Goal: Answer question/provide support: Share knowledge or assist other users

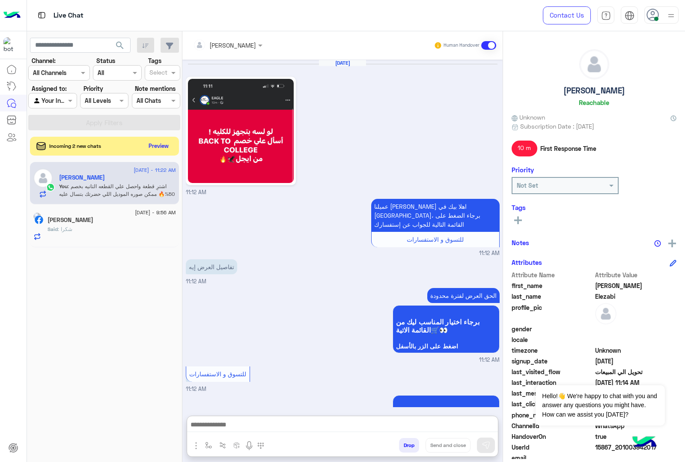
scroll to position [305, 0]
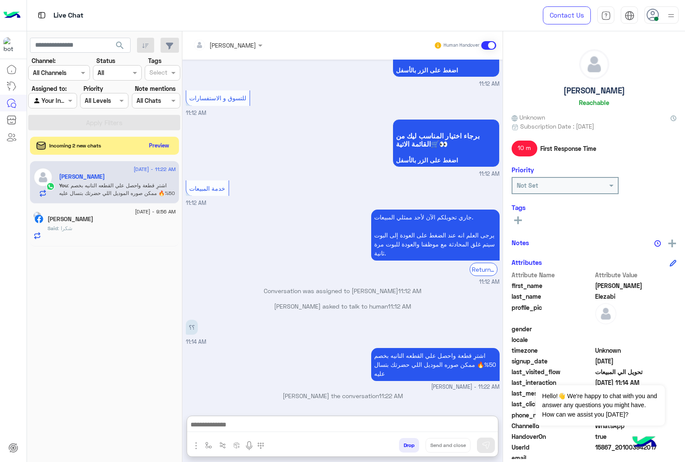
click at [155, 140] on button "Preview" at bounding box center [159, 146] width 27 height 12
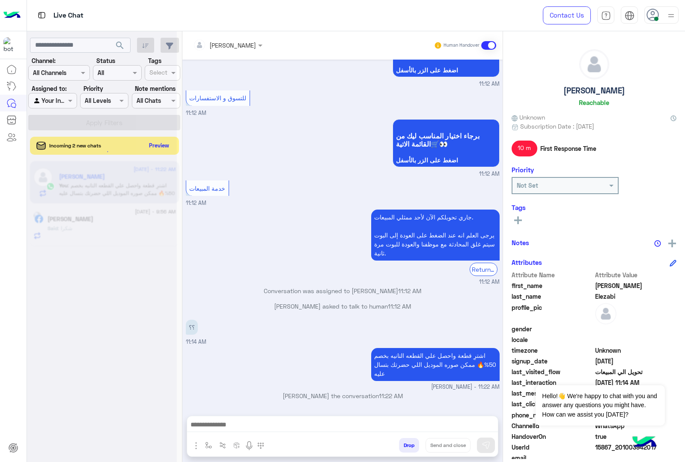
scroll to position [266, 0]
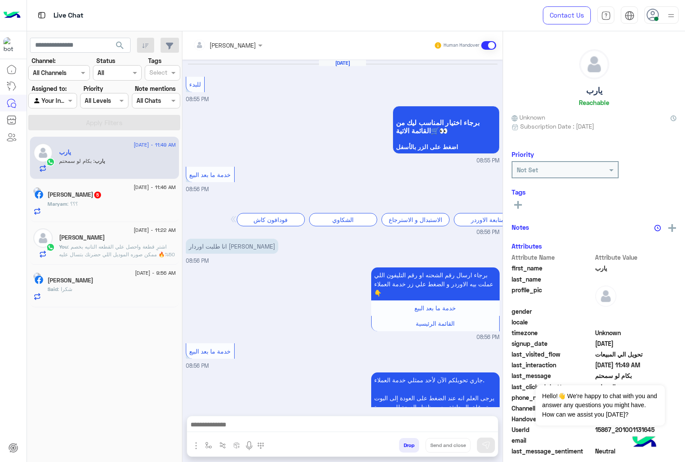
scroll to position [1002, 0]
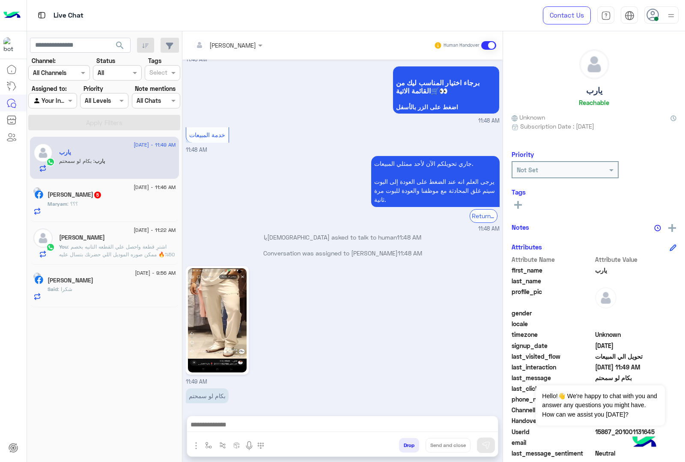
click at [121, 210] on div "[DEMOGRAPHIC_DATA] : ؟؟؟" at bounding box center [112, 207] width 129 height 15
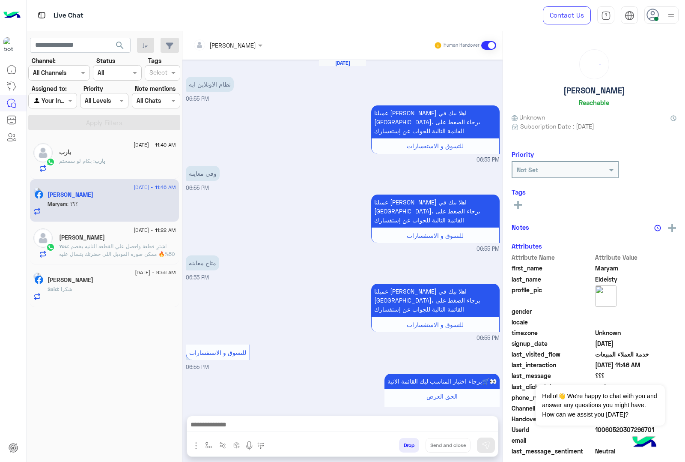
scroll to position [1109, 0]
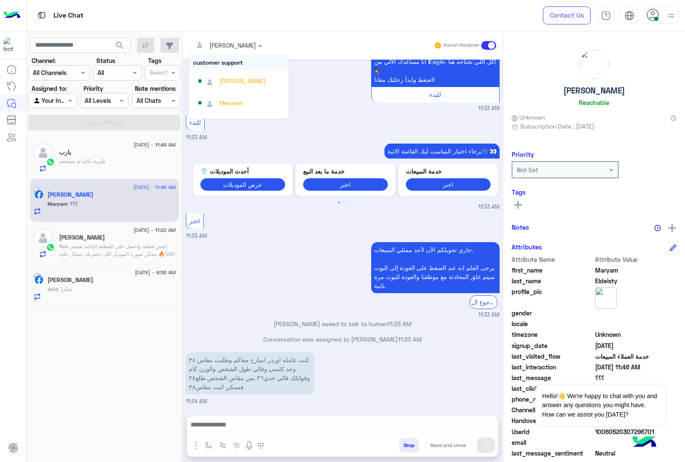
click at [230, 48] on input "text" at bounding box center [216, 45] width 47 height 9
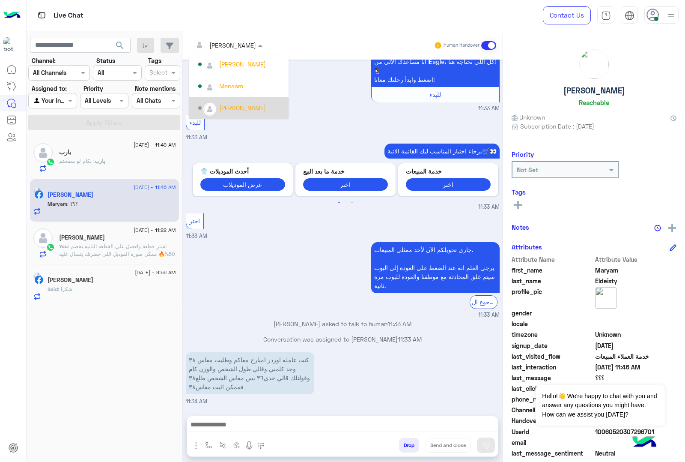
scroll to position [54, 0]
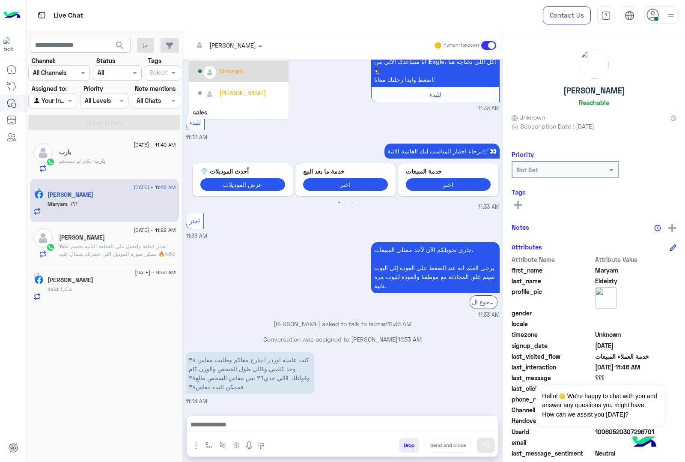
click at [232, 72] on div "Menaam" at bounding box center [231, 70] width 24 height 9
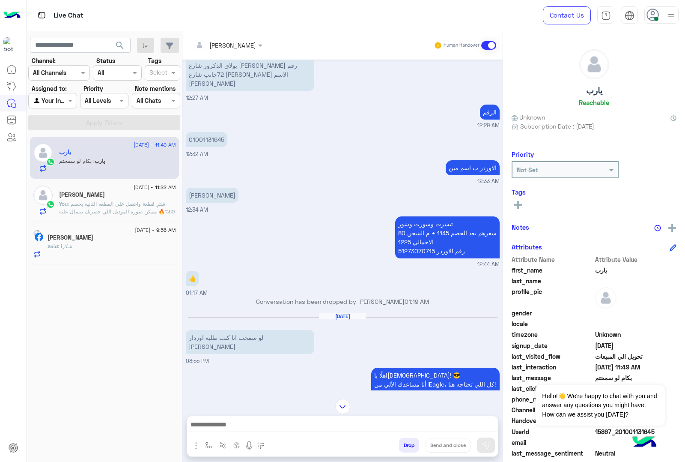
scroll to position [840, 0]
click at [408, 237] on p "تيشرت وشورت وشوز سعرهم بعد الخصم 1145 + م الشحن 80 الاجمالي 1225 رقم الاوردر 51…" at bounding box center [447, 238] width 105 height 42
copy p "51273070715"
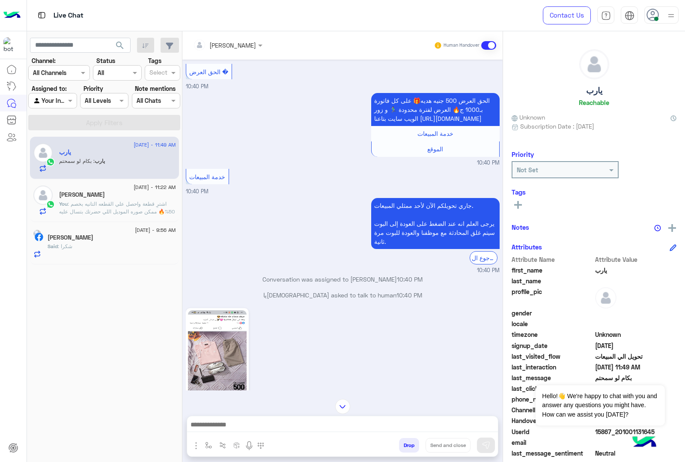
scroll to position [2233, 0]
